Goal: Information Seeking & Learning: Learn about a topic

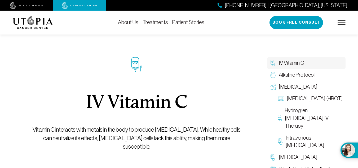
click at [343, 21] on img at bounding box center [342, 22] width 8 height 4
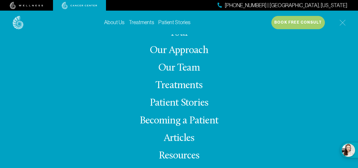
click at [178, 104] on link "Patient Stories" at bounding box center [179, 103] width 59 height 10
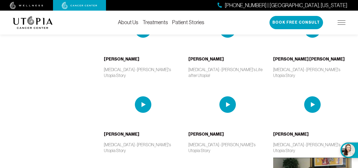
scroll to position [376, 0]
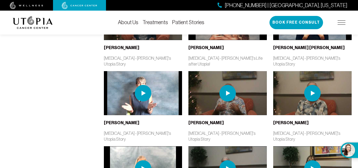
click at [228, 85] on img at bounding box center [228, 93] width 16 height 16
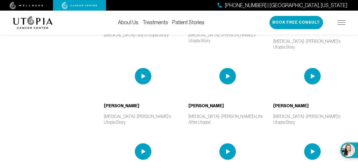
scroll to position [567, 0]
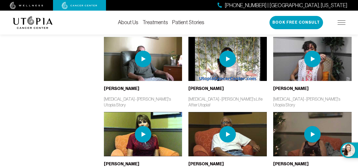
click at [225, 126] on img at bounding box center [228, 134] width 16 height 16
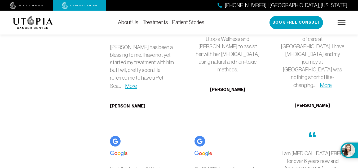
scroll to position [1205, 0]
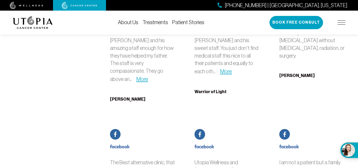
scroll to position [2149, 0]
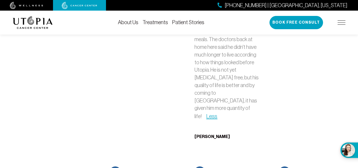
scroll to position [2577, 0]
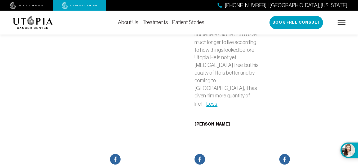
drag, startPoint x: 358, startPoint y: 111, endPoint x: 359, endPoint y: 115, distance: 3.8
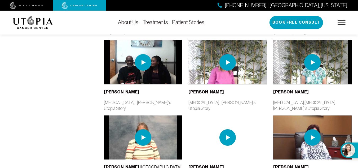
scroll to position [0, 0]
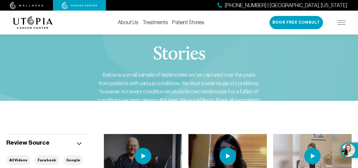
click at [126, 23] on link "About Us" at bounding box center [128, 22] width 20 height 6
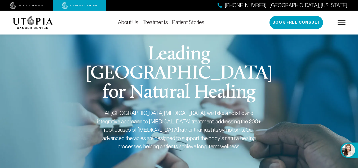
click at [341, 21] on img at bounding box center [342, 22] width 8 height 4
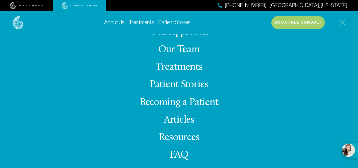
scroll to position [24, 0]
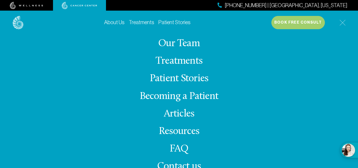
click at [185, 132] on link "Resources" at bounding box center [179, 131] width 41 height 10
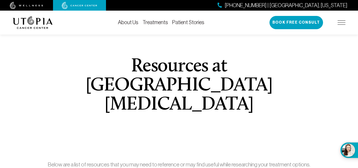
click at [35, 23] on img at bounding box center [33, 22] width 40 height 13
